Goal: Information Seeking & Learning: Learn about a topic

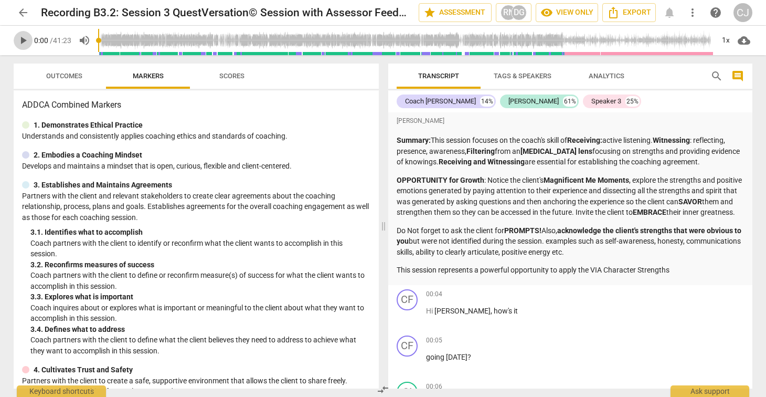
click at [24, 41] on span "play_arrow" at bounding box center [23, 40] width 13 height 13
click at [24, 40] on span "play_arrow" at bounding box center [23, 40] width 13 height 13
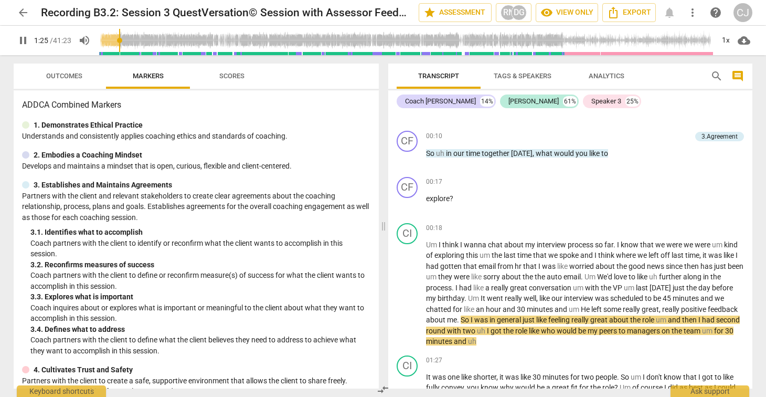
click at [24, 43] on span "pause" at bounding box center [23, 40] width 13 height 13
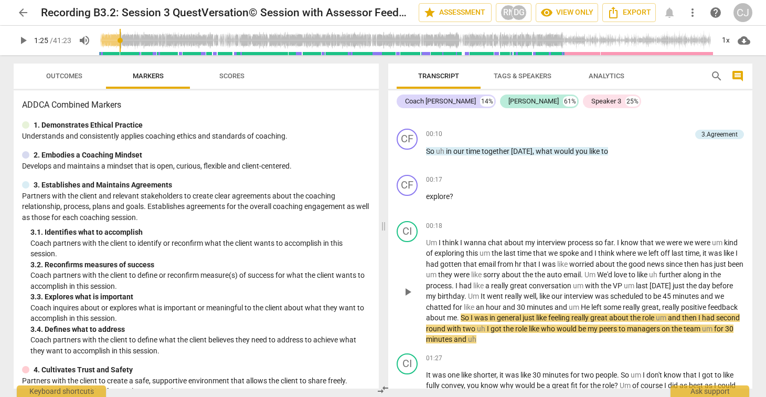
scroll to position [316, 0]
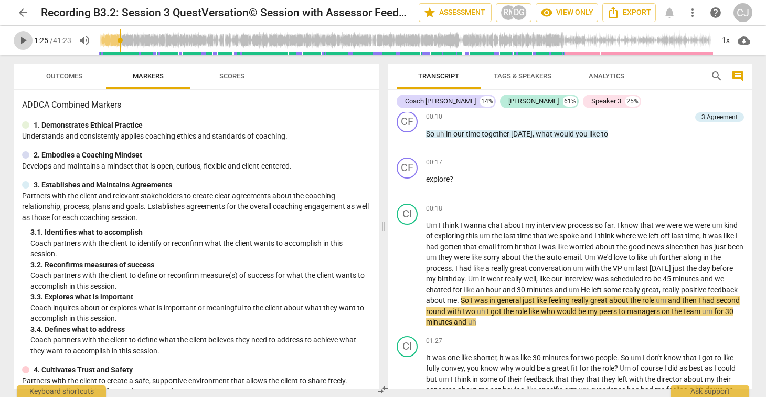
click at [20, 42] on span "play_arrow" at bounding box center [23, 40] width 13 height 13
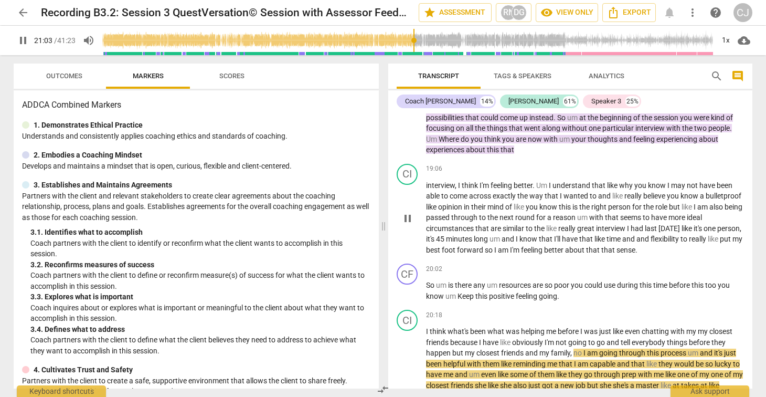
scroll to position [3205, 0]
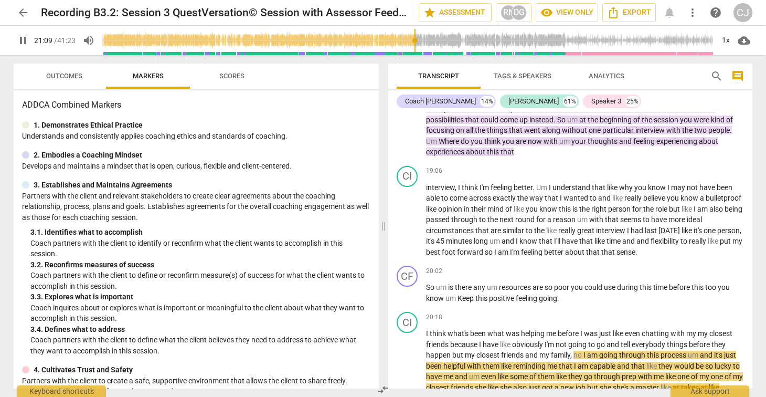
click at [24, 41] on span "pause" at bounding box center [23, 40] width 13 height 13
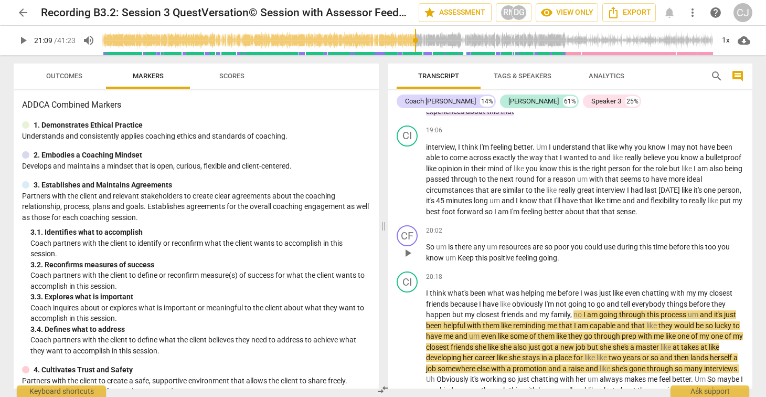
scroll to position [3257, 0]
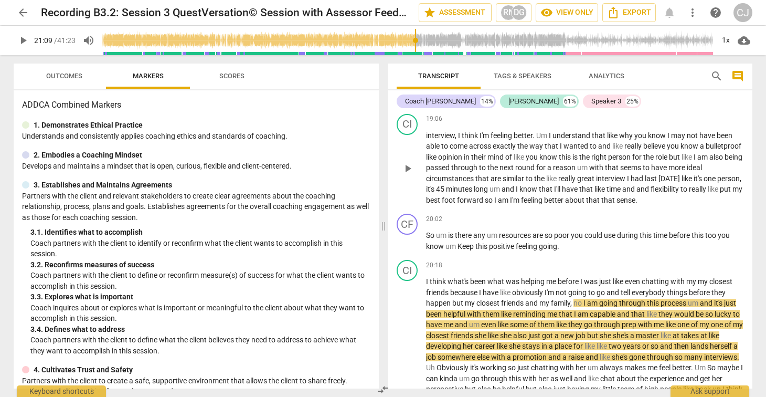
click at [407, 168] on span "play_arrow" at bounding box center [408, 168] width 13 height 13
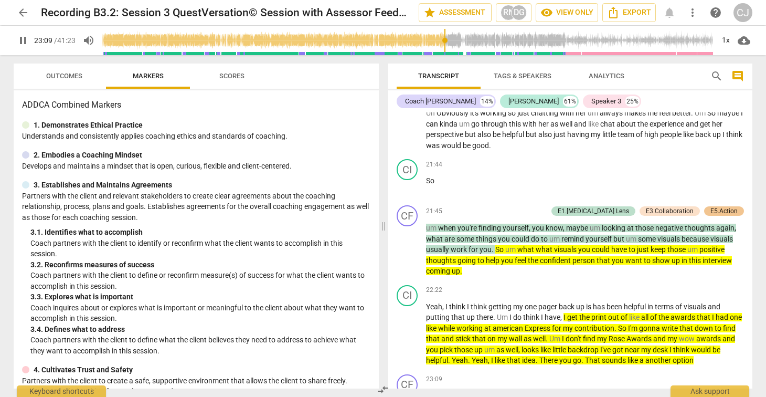
scroll to position [3790, 0]
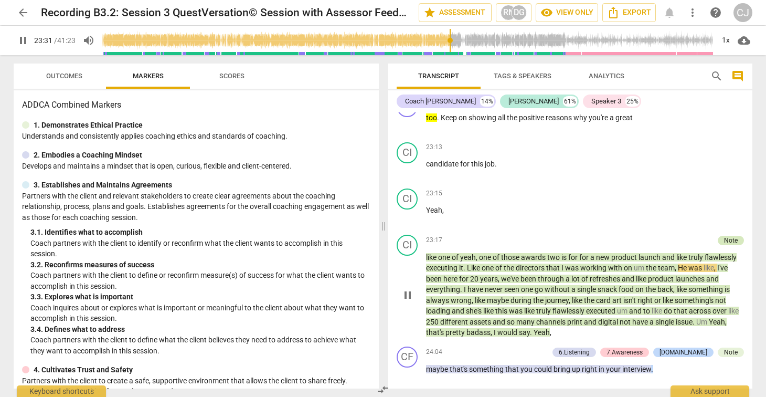
click at [728, 241] on div "Note" at bounding box center [731, 240] width 14 height 9
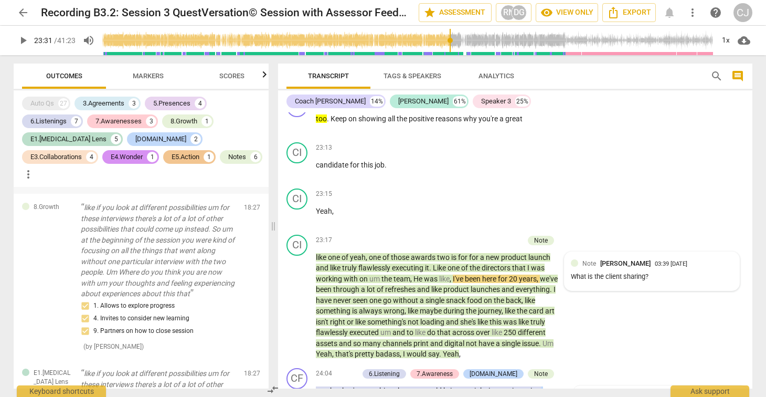
scroll to position [3093, 0]
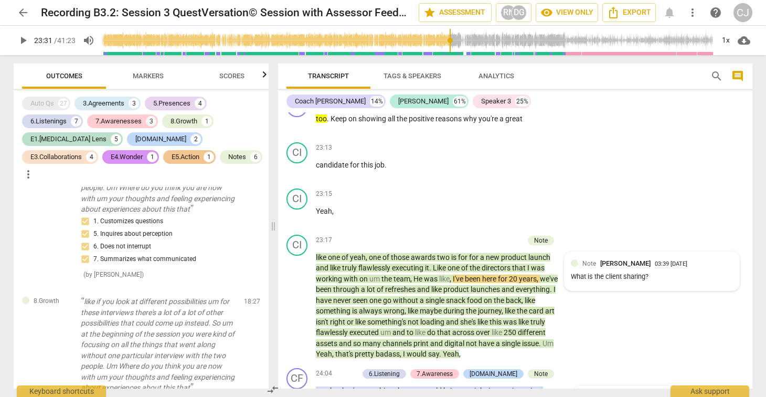
click at [24, 43] on span "play_arrow" at bounding box center [23, 40] width 13 height 13
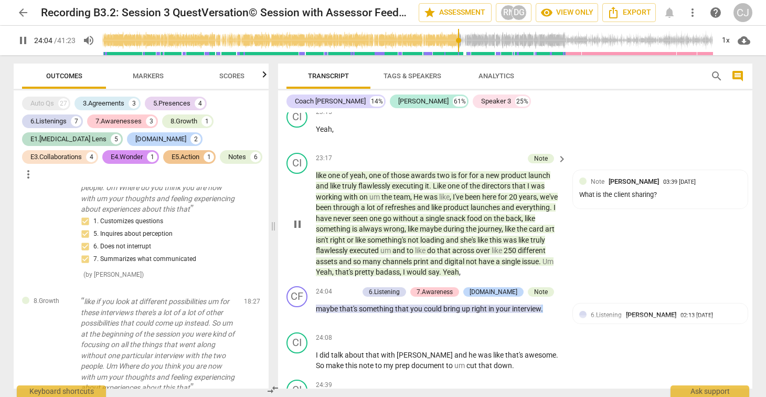
scroll to position [4391, 0]
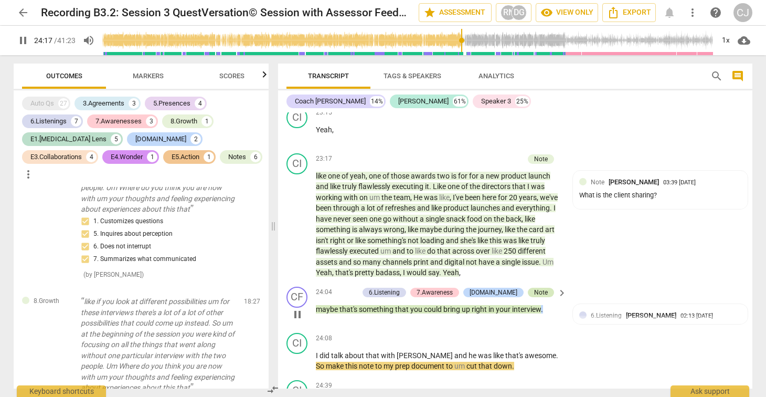
click at [546, 291] on div "Note" at bounding box center [541, 292] width 26 height 9
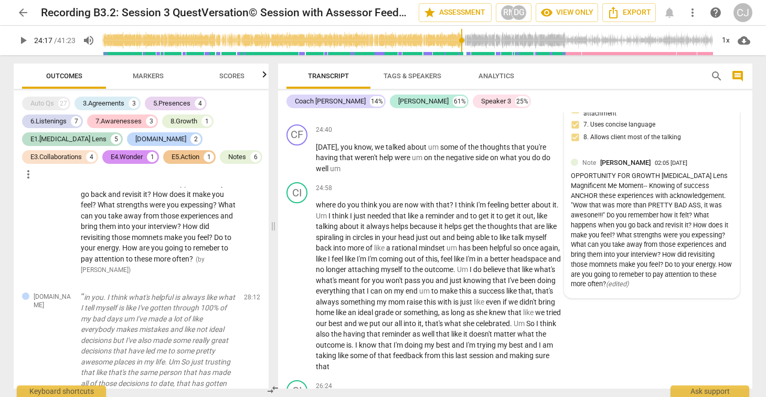
scroll to position [4691, 0]
click at [24, 40] on span "play_arrow" at bounding box center [23, 40] width 13 height 13
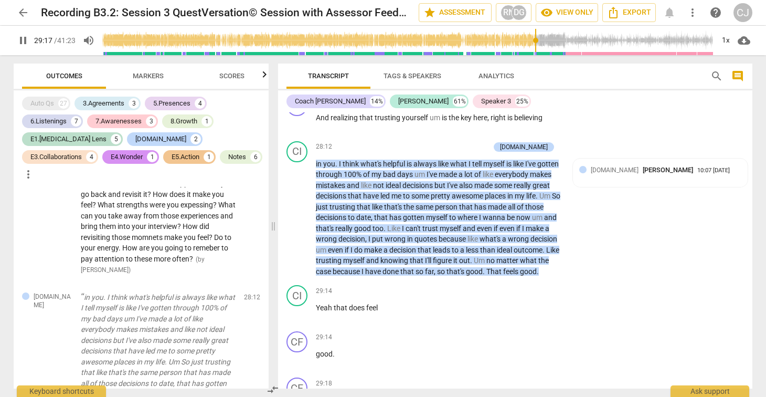
scroll to position [5673, 0]
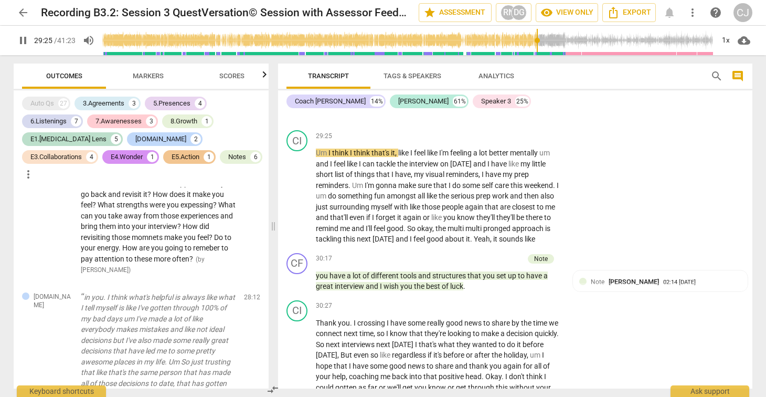
click at [23, 38] on span "pause" at bounding box center [23, 40] width 13 height 13
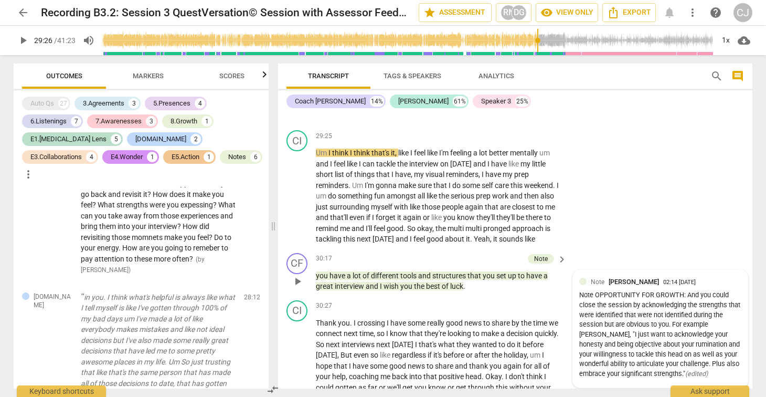
click at [593, 286] on span "Note" at bounding box center [598, 281] width 14 height 7
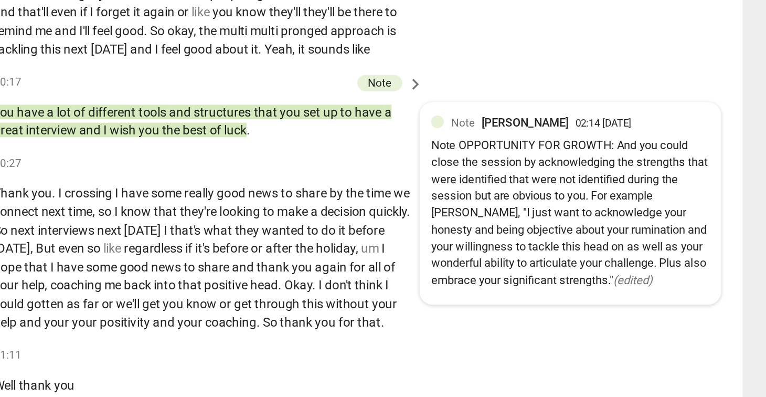
scroll to position [0, 0]
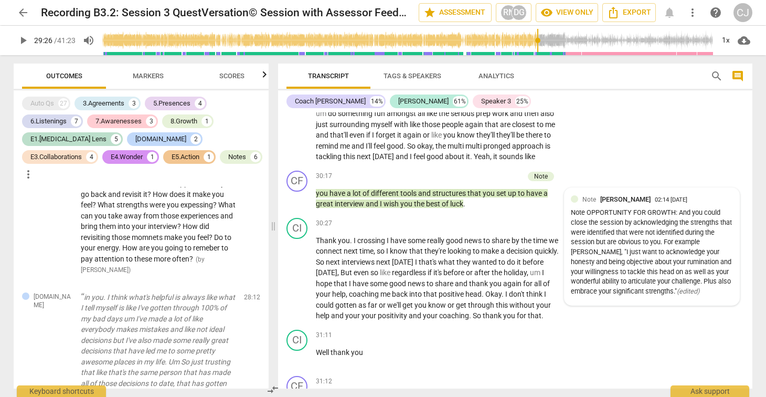
click at [24, 38] on span "play_arrow" at bounding box center [23, 40] width 13 height 13
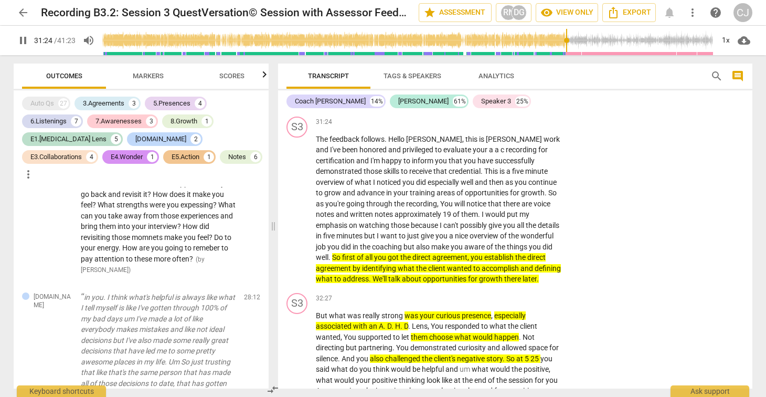
scroll to position [6202, 0]
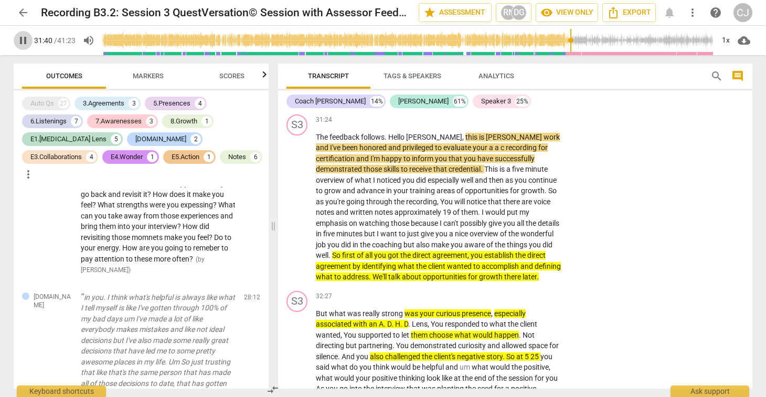
click at [23, 42] on span "pause" at bounding box center [23, 40] width 13 height 13
click at [22, 43] on span "play_arrow" at bounding box center [23, 40] width 13 height 13
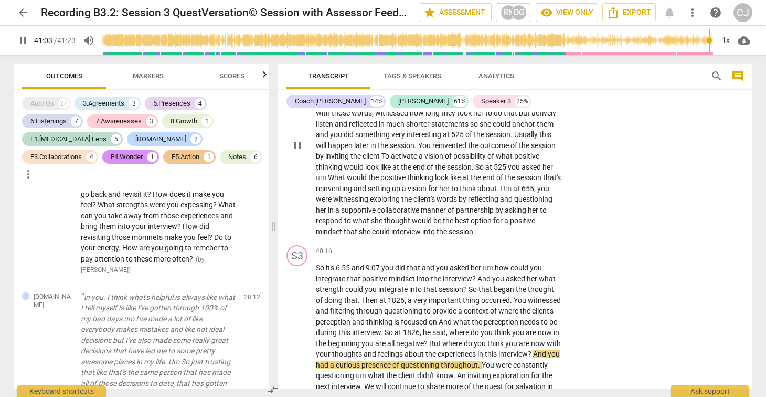
scroll to position [7566, 0]
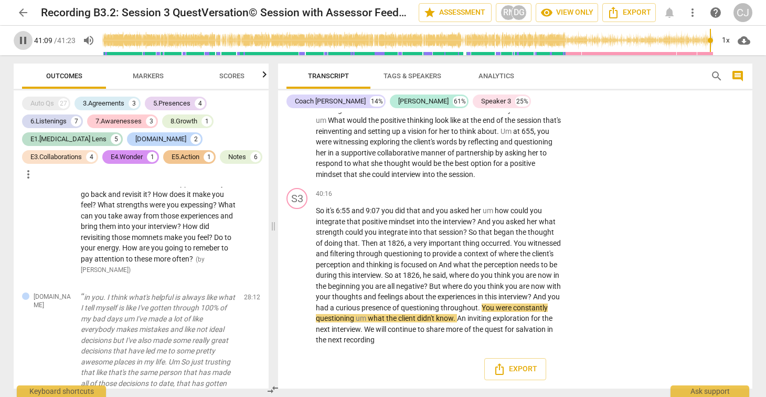
click at [23, 41] on span "pause" at bounding box center [23, 40] width 13 height 13
click at [21, 43] on span "play_arrow" at bounding box center [23, 40] width 13 height 13
type input "2483"
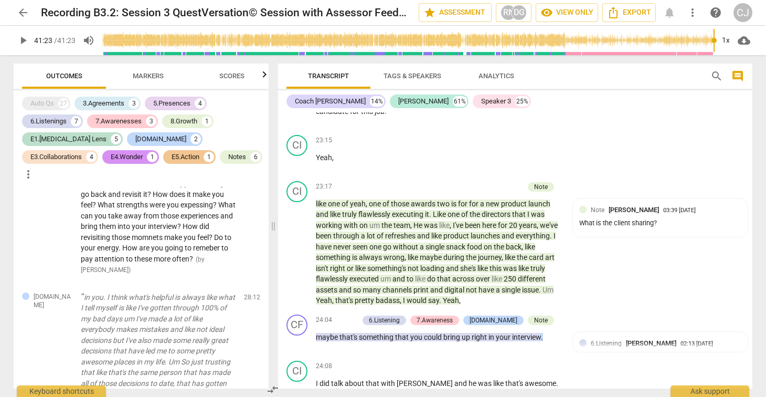
scroll to position [4217, 0]
